Goal: Information Seeking & Learning: Find specific fact

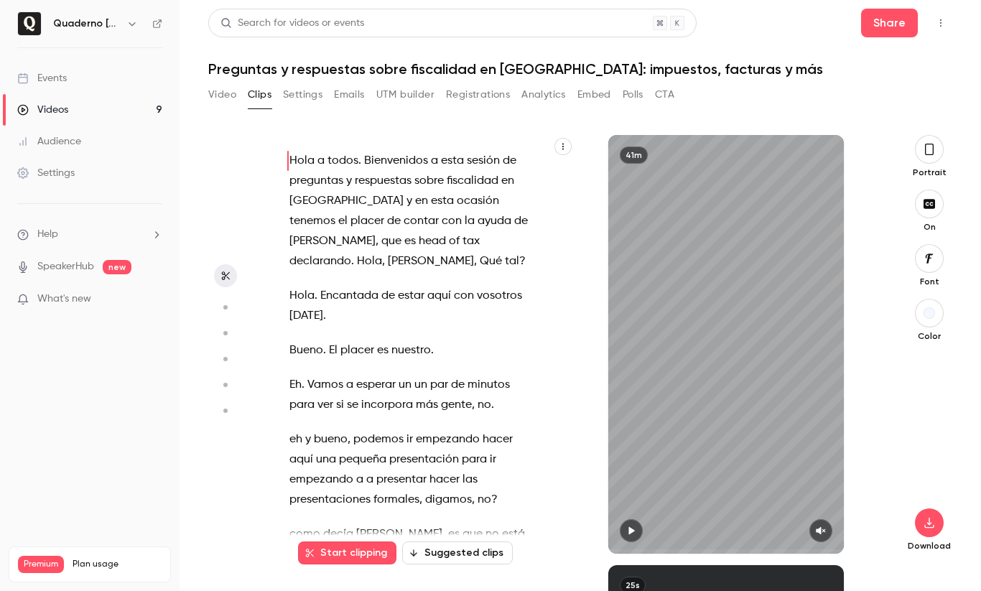
click at [398, 91] on button "UTM builder" at bounding box center [405, 94] width 58 height 23
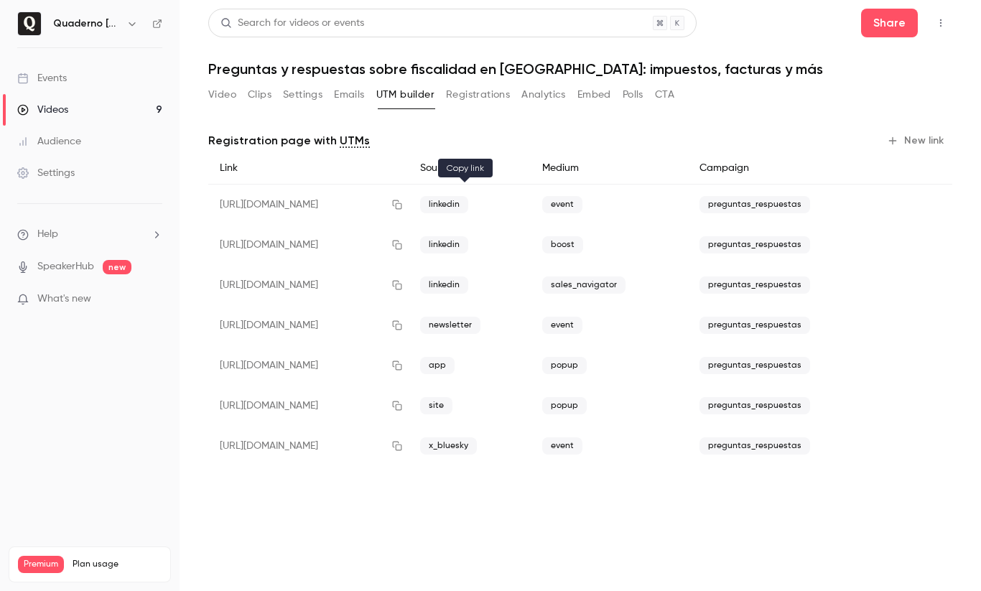
click at [403, 204] on icon "button" at bounding box center [397, 205] width 11 height 10
drag, startPoint x: 370, startPoint y: 70, endPoint x: 544, endPoint y: 70, distance: 173.9
click at [544, 70] on h1 "Preguntas y respuestas sobre fiscalidad en [GEOGRAPHIC_DATA]: impuestos, factur…" at bounding box center [580, 68] width 744 height 17
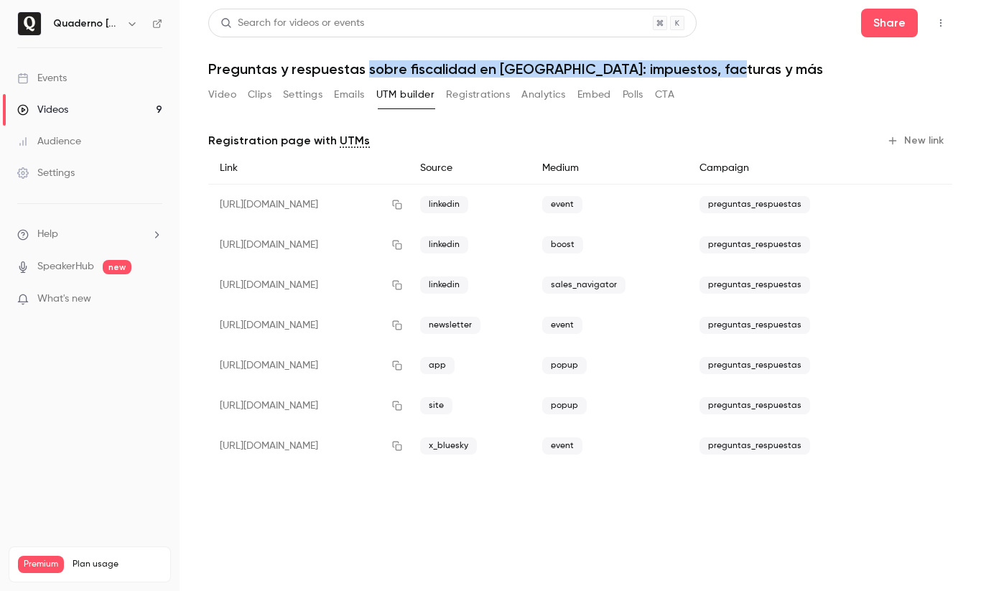
drag, startPoint x: 729, startPoint y: 69, endPoint x: 366, endPoint y: 70, distance: 362.8
click at [366, 70] on h1 "Preguntas y respuestas sobre fiscalidad en [GEOGRAPHIC_DATA]: impuestos, factur…" at bounding box center [580, 68] width 744 height 17
copy h1 "sobre fiscalidad en [GEOGRAPHIC_DATA]: impuestos, facturas y más"
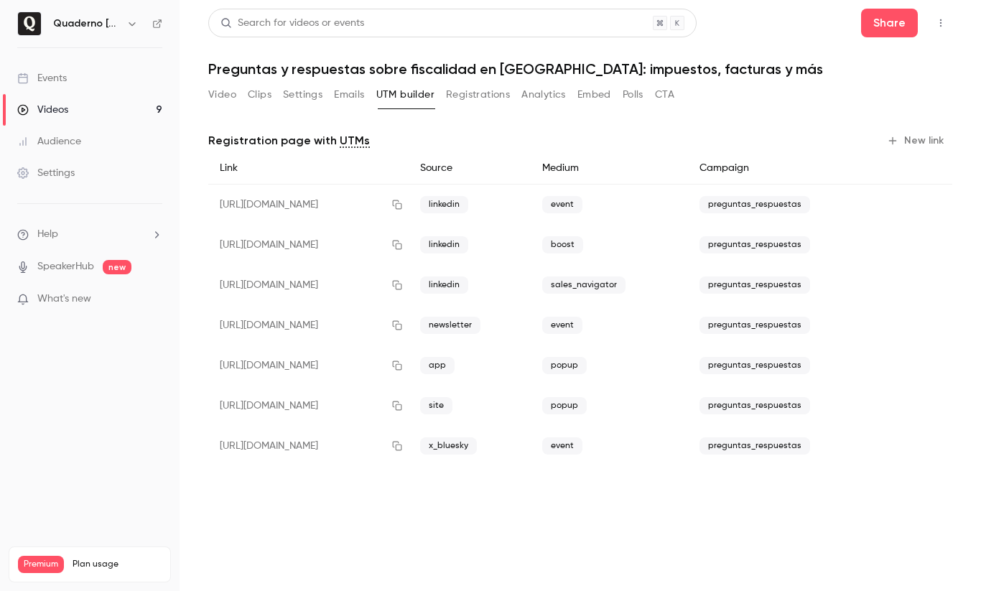
click at [272, 75] on h1 "Preguntas y respuestas sobre fiscalidad en [GEOGRAPHIC_DATA]: impuestos, factur…" at bounding box center [580, 68] width 744 height 17
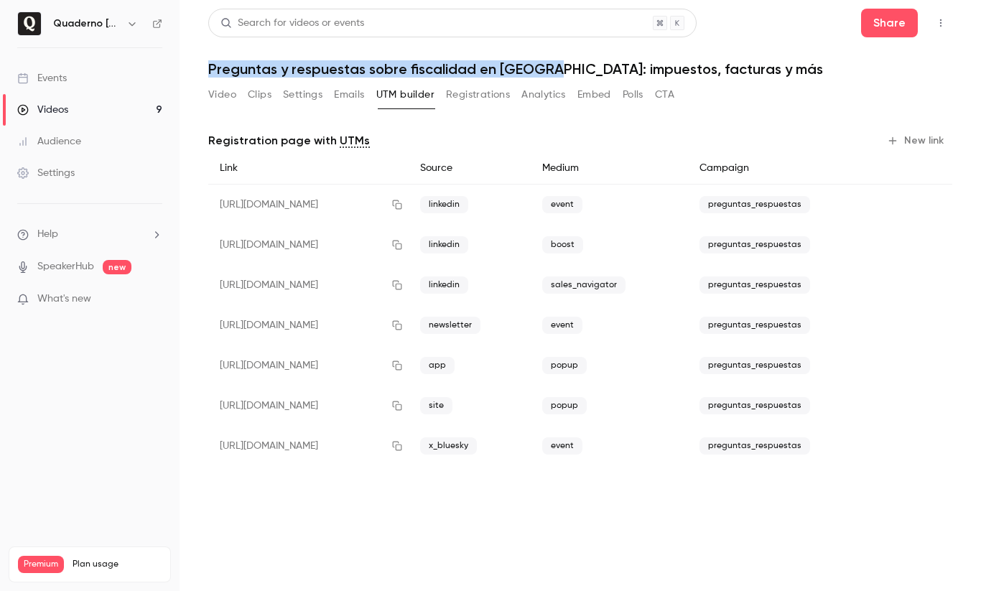
drag, startPoint x: 210, startPoint y: 68, endPoint x: 546, endPoint y: 73, distance: 336.3
click at [546, 73] on h1 "Preguntas y respuestas sobre fiscalidad en [GEOGRAPHIC_DATA]: impuestos, factur…" at bounding box center [580, 68] width 744 height 17
copy h1 "Preguntas y respuestas sobre fiscalidad en [GEOGRAPHIC_DATA]:"
click at [403, 203] on icon "button" at bounding box center [397, 205] width 11 height 10
